Goal: Information Seeking & Learning: Find specific fact

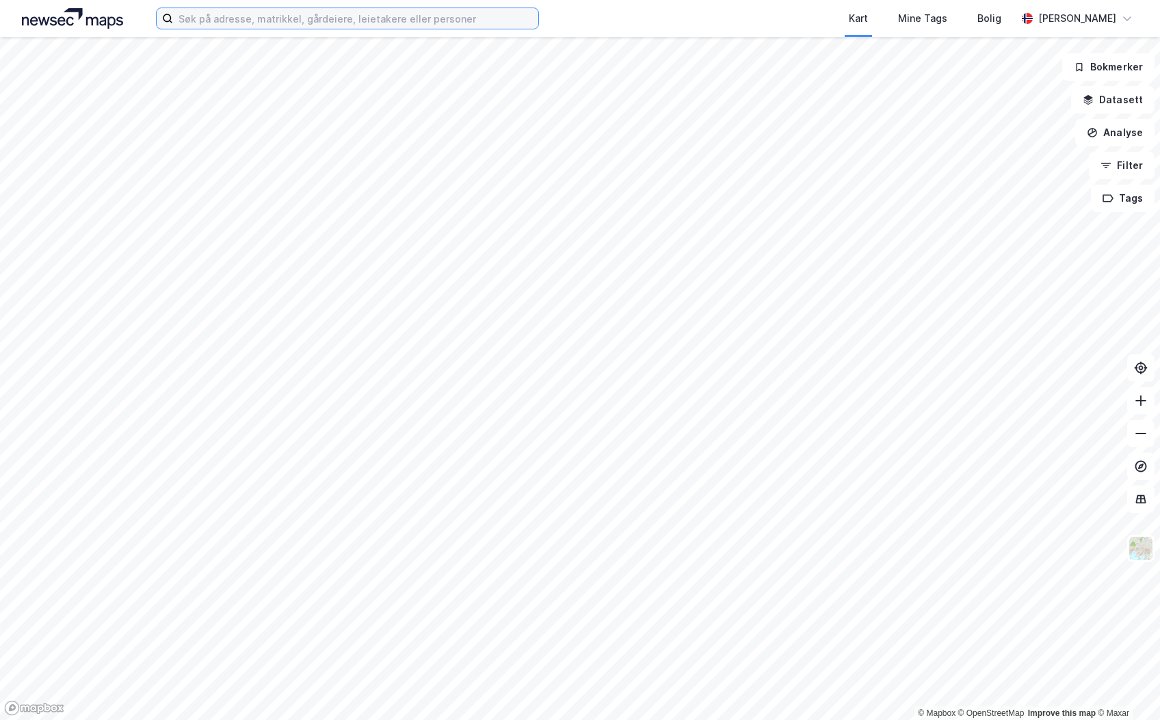
click at [335, 22] on input at bounding box center [355, 18] width 365 height 21
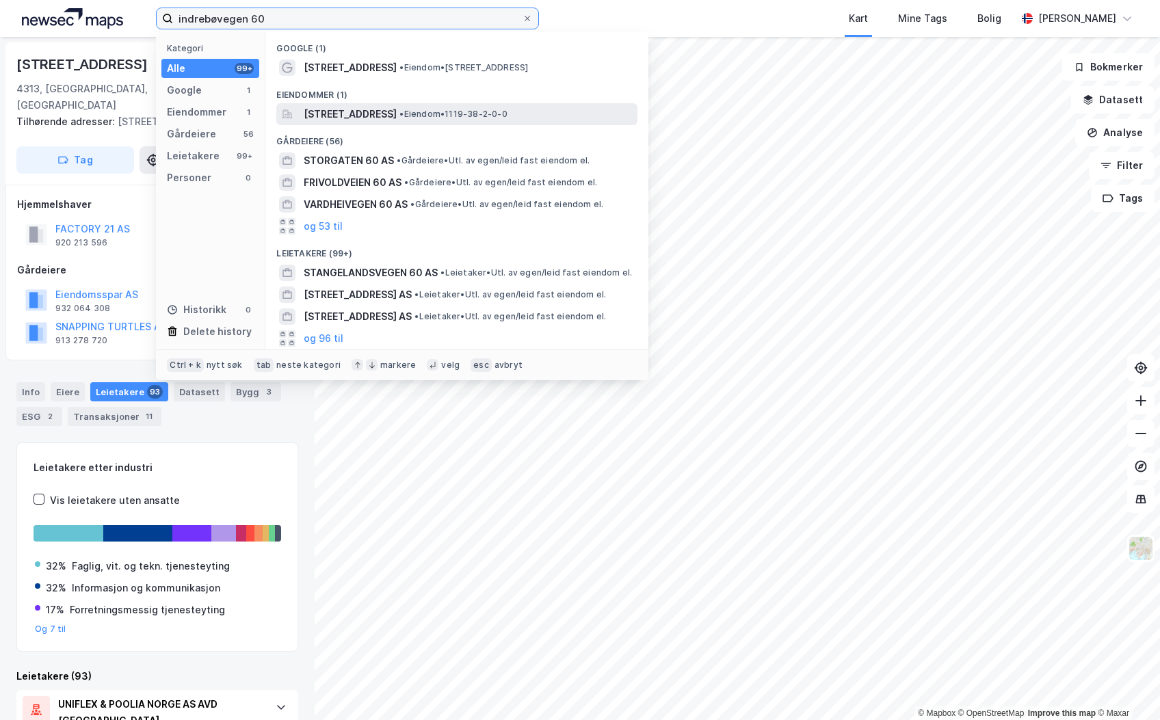
type input "indrebøvegen 60"
click at [397, 114] on span "[STREET_ADDRESS]" at bounding box center [350, 114] width 93 height 16
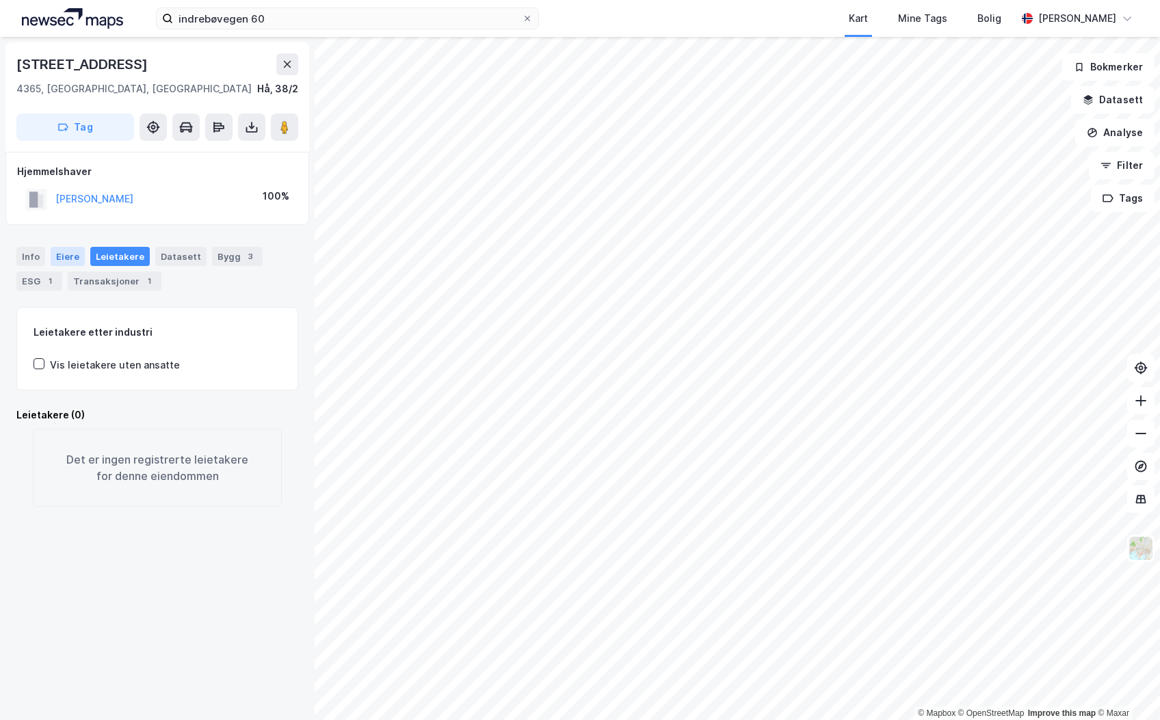
click at [74, 262] on div "Eiere" at bounding box center [68, 256] width 34 height 19
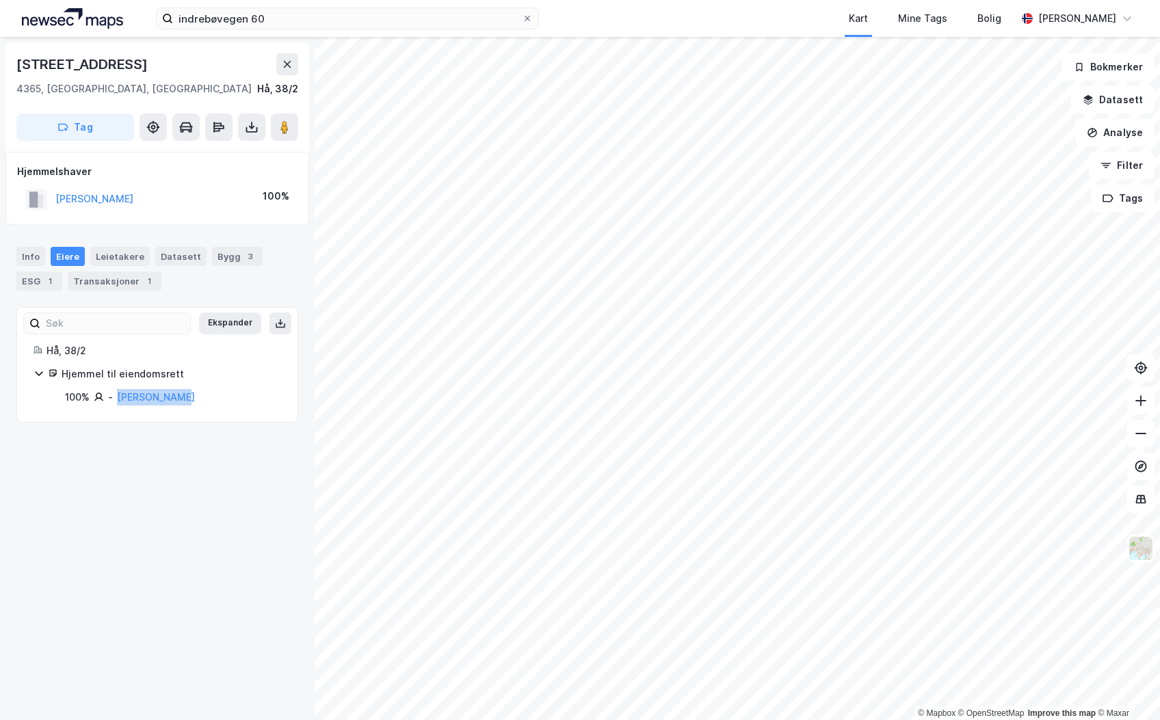
drag, startPoint x: 185, startPoint y: 400, endPoint x: 116, endPoint y: 399, distance: 69.8
click at [116, 399] on div "100% - [PERSON_NAME]" at bounding box center [173, 397] width 216 height 16
copy link "[PERSON_NAME]"
